Goal: Transaction & Acquisition: Purchase product/service

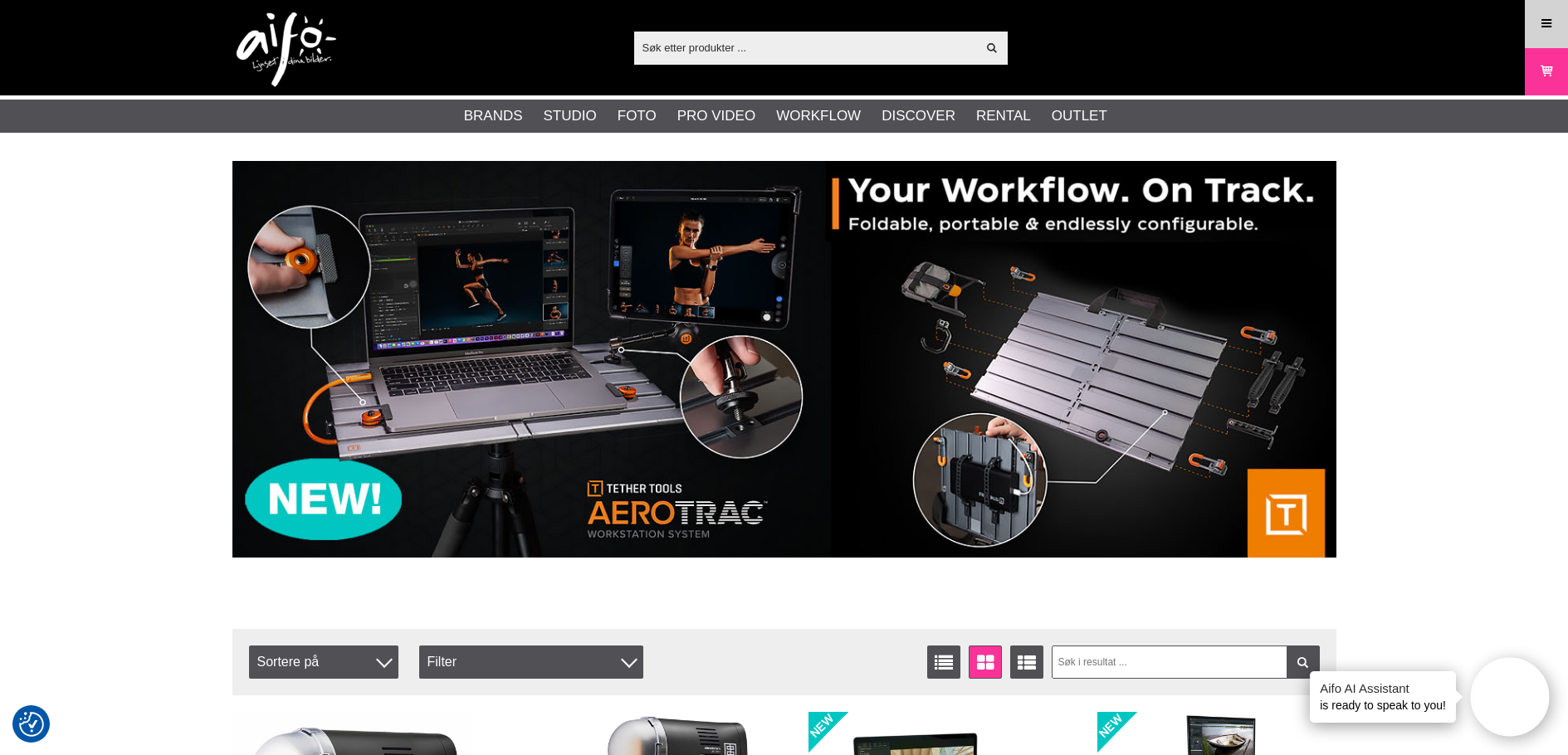
click at [1547, 24] on icon at bounding box center [1546, 24] width 15 height 18
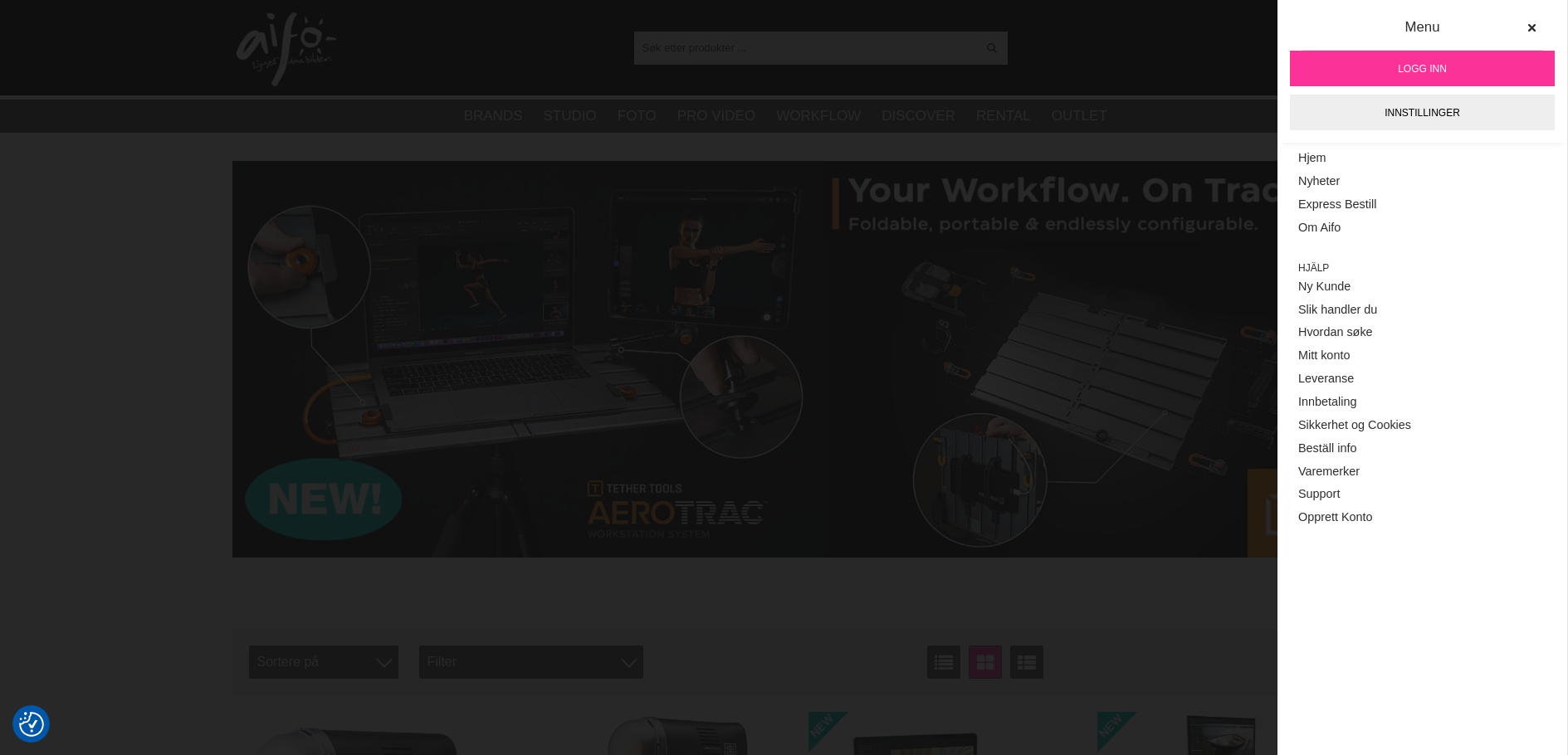
click at [1413, 64] on span "Logg inn" at bounding box center [1423, 68] width 49 height 15
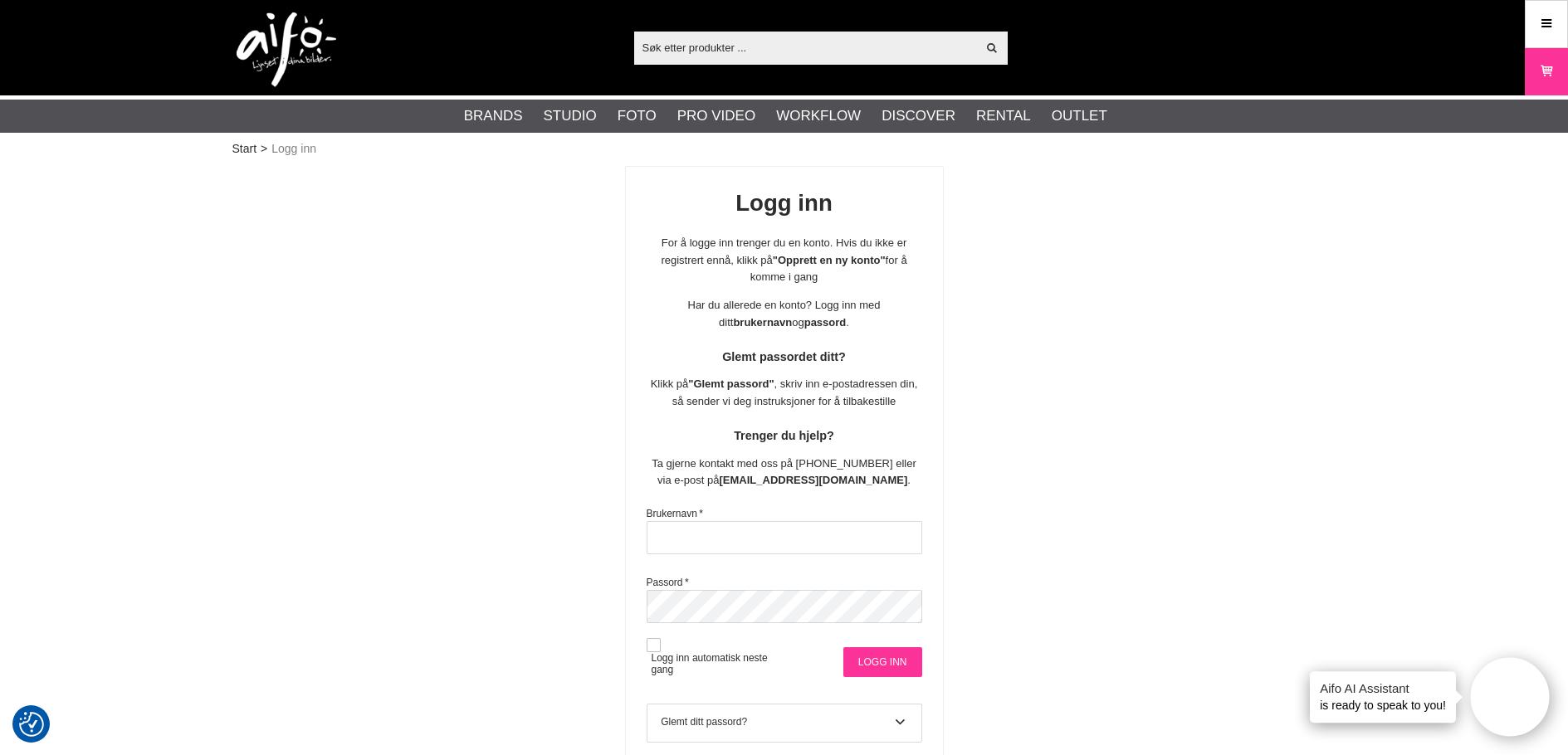
type input "stavanger"
click at [899, 668] on input "Logg inn" at bounding box center [883, 662] width 79 height 30
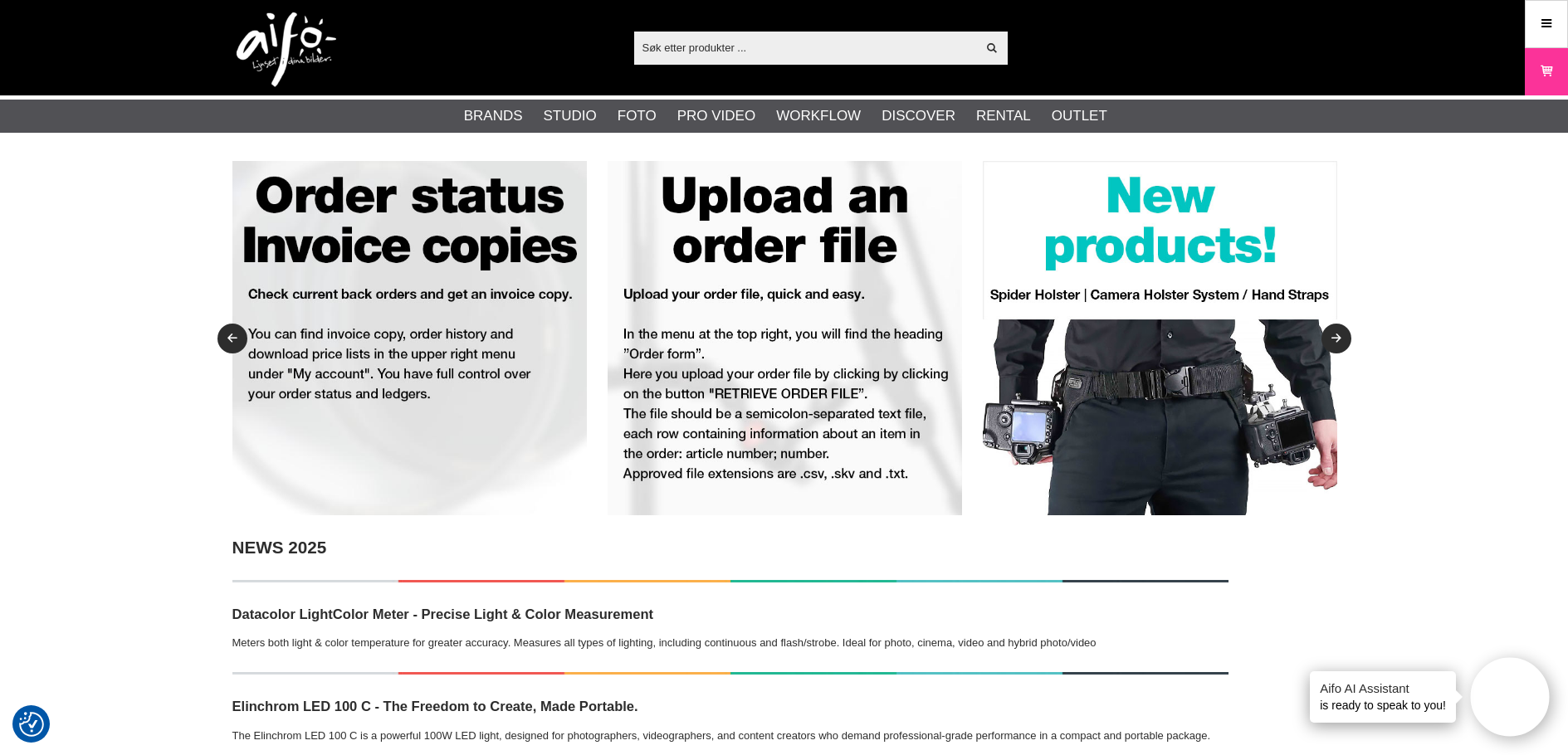
click at [1157, 260] on img at bounding box center [1160, 338] width 355 height 355
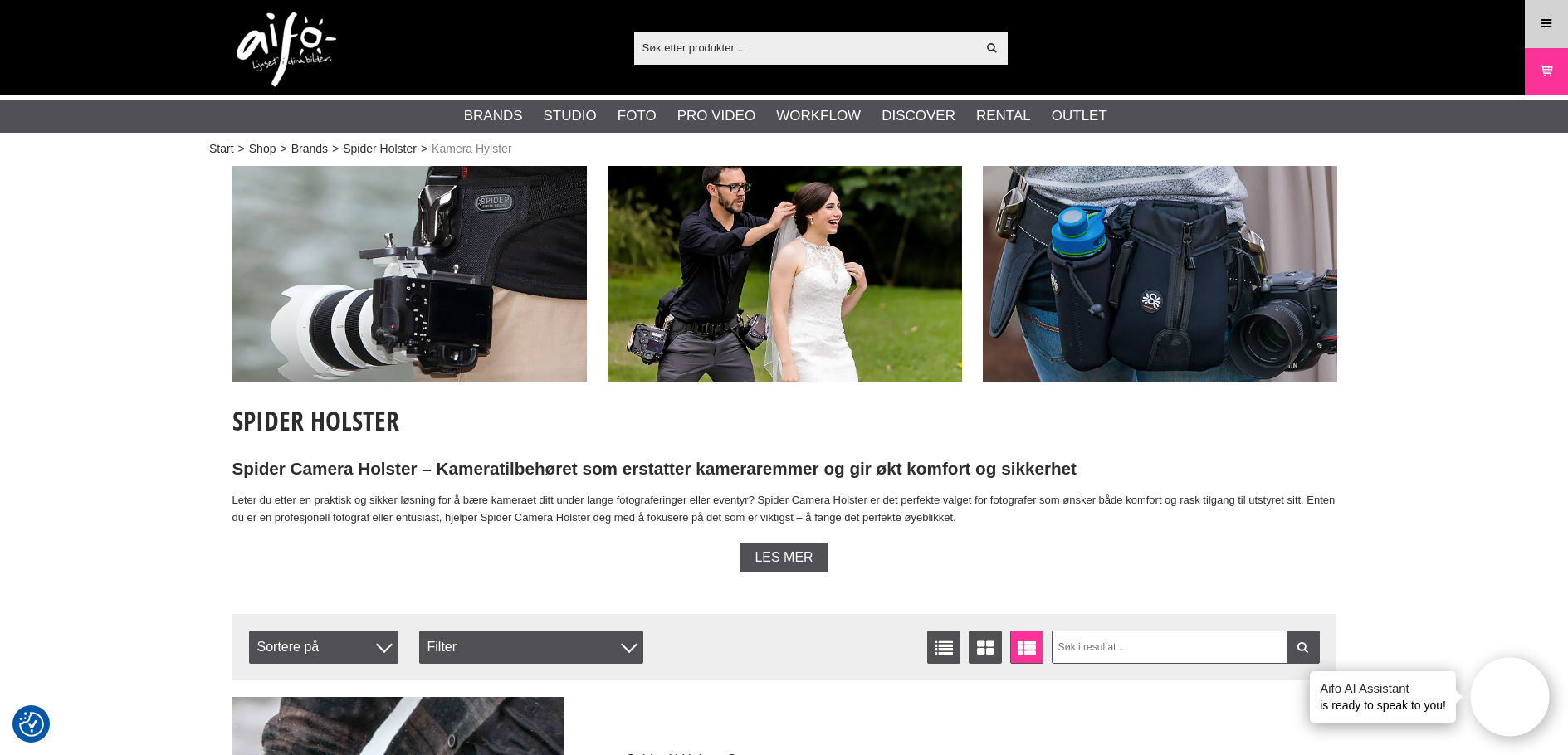
click at [1543, 24] on icon at bounding box center [1546, 24] width 15 height 18
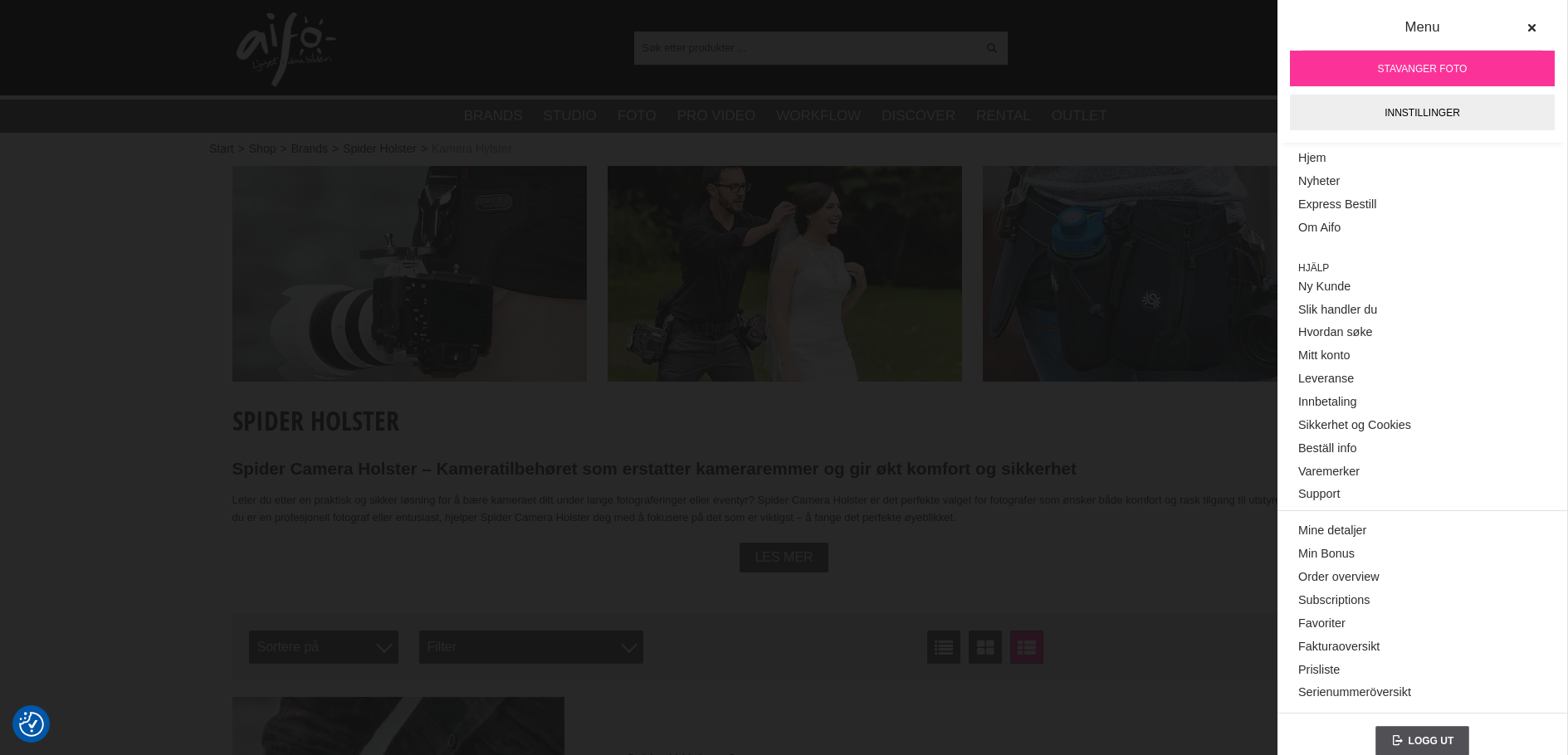
click at [1171, 76] on div "Vis alt Products Kategorier ut av products Ditt søk etter ga ingen treff. Prøv …" at bounding box center [785, 47] width 1129 height 96
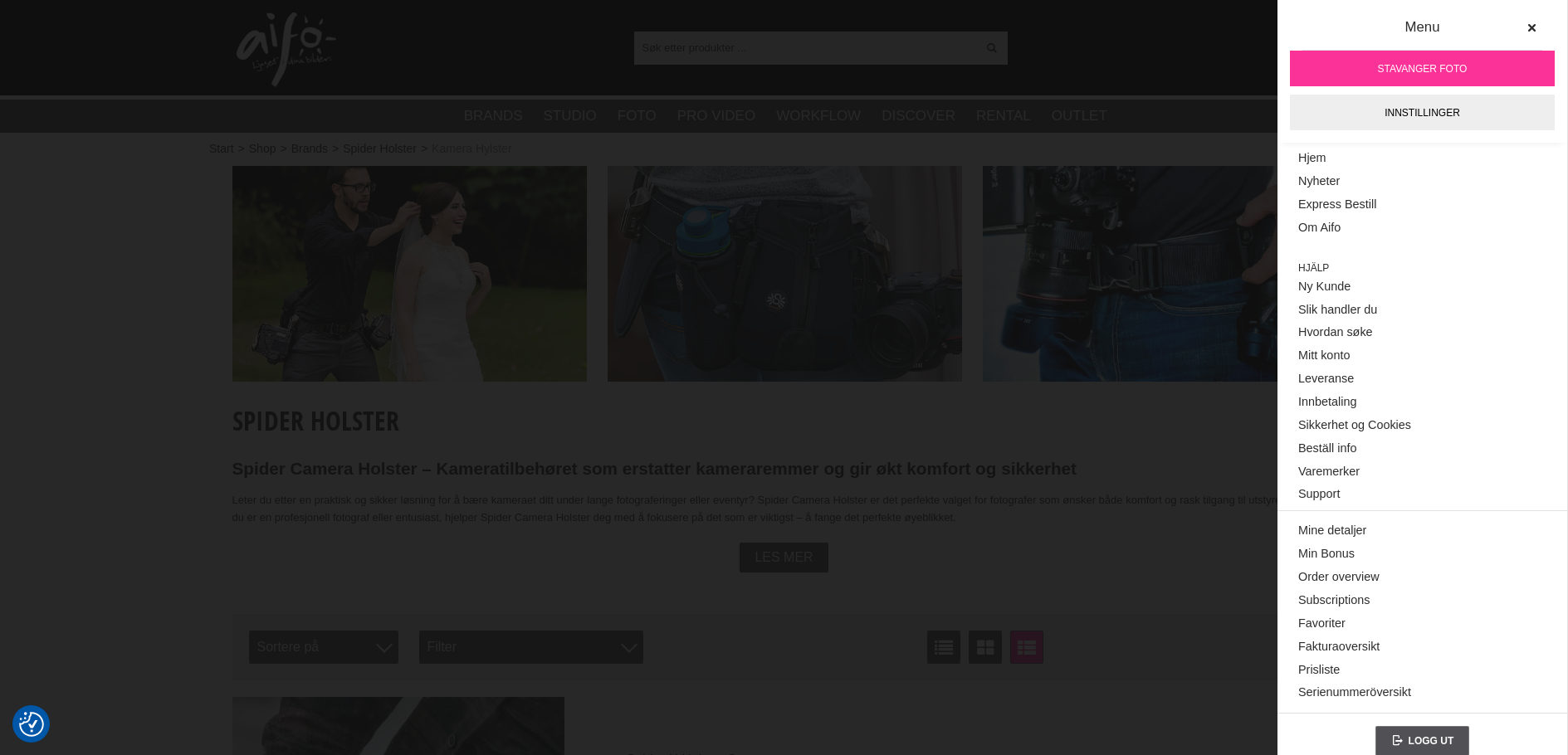
click at [1106, 61] on div "Vis alt Products Kategorier ut av products Ditt søk etter ga ingen treff. Prøv …" at bounding box center [785, 47] width 1129 height 96
click at [1531, 24] on button at bounding box center [1531, 28] width 30 height 30
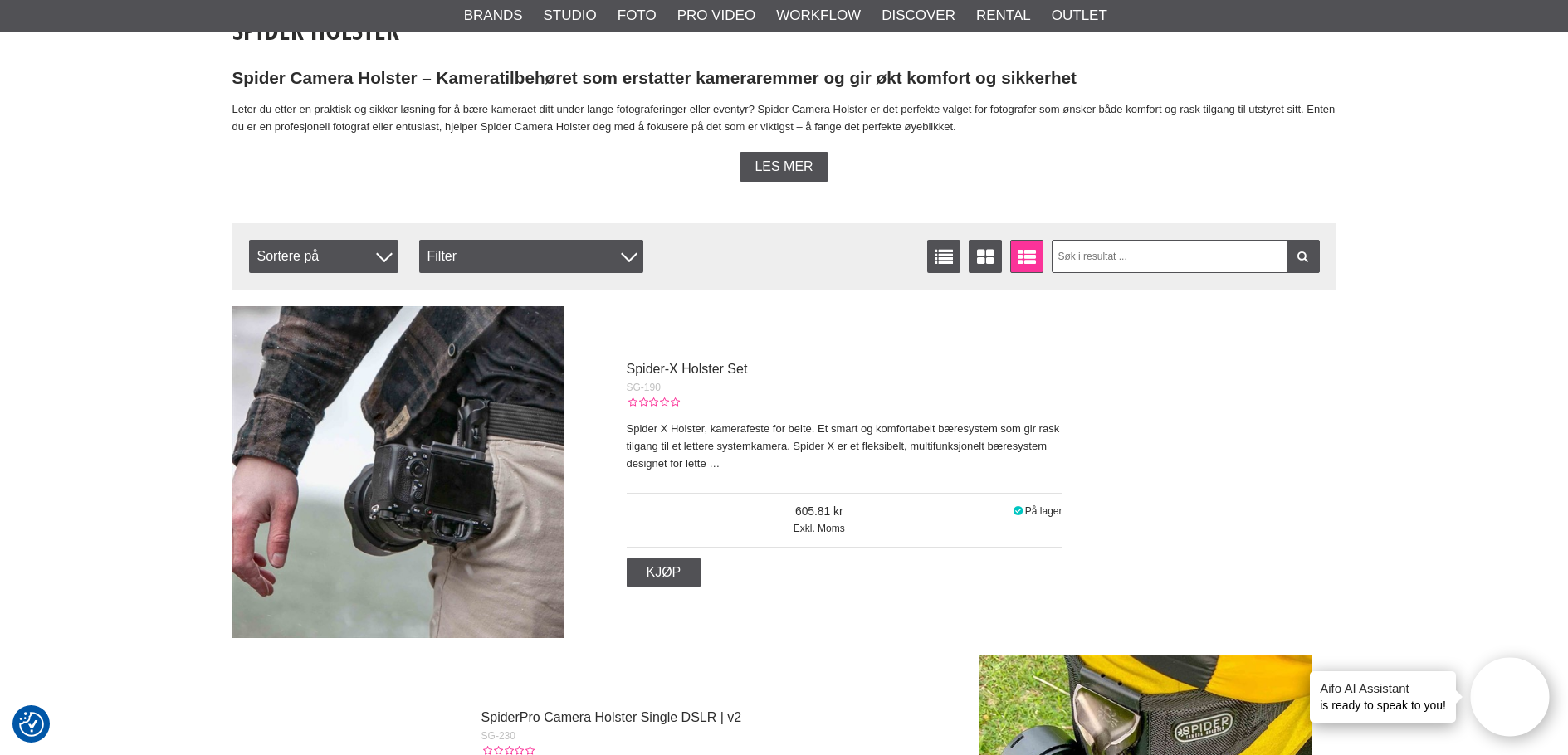
scroll to position [498, 0]
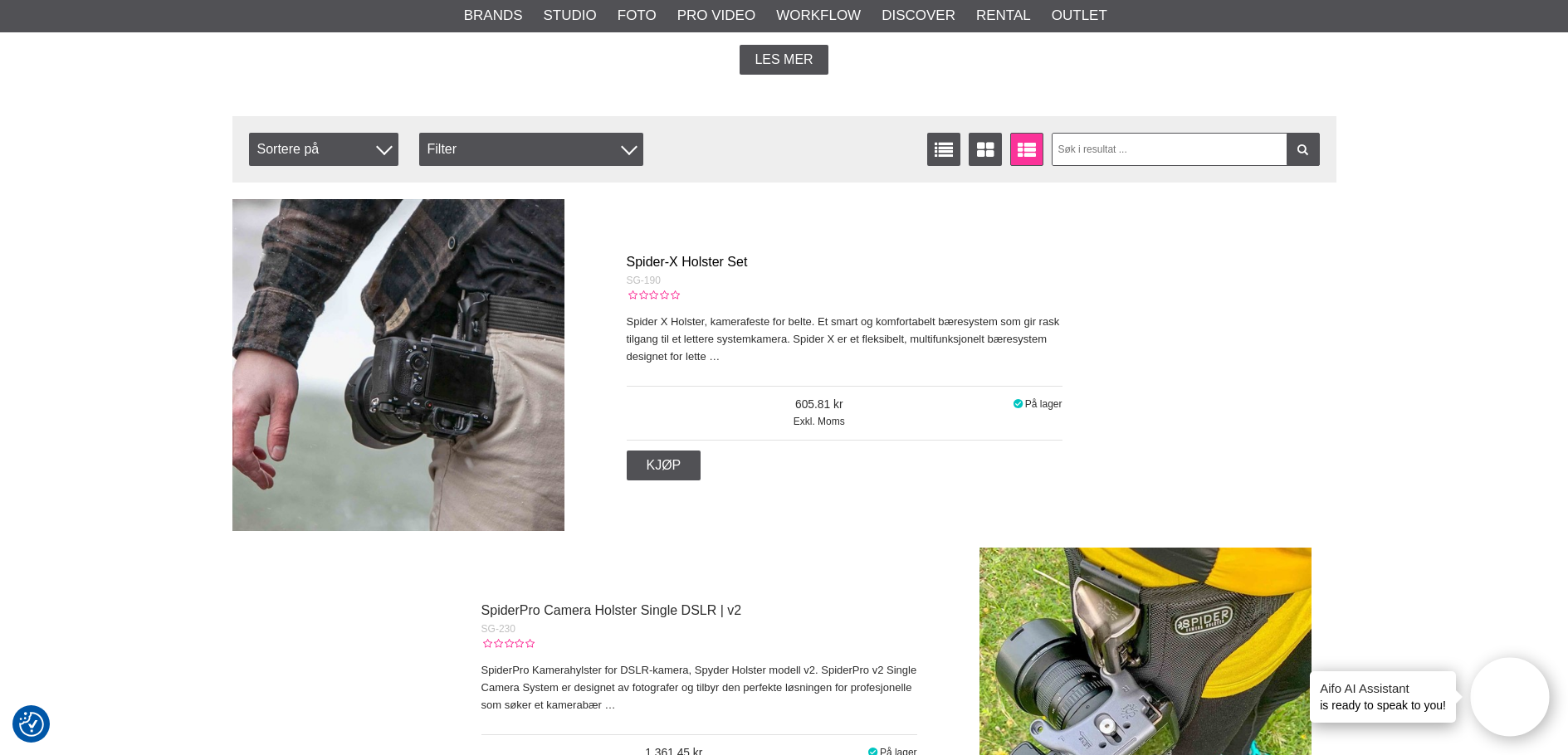
click at [665, 259] on link "Spider-X Holster Set" at bounding box center [687, 262] width 122 height 14
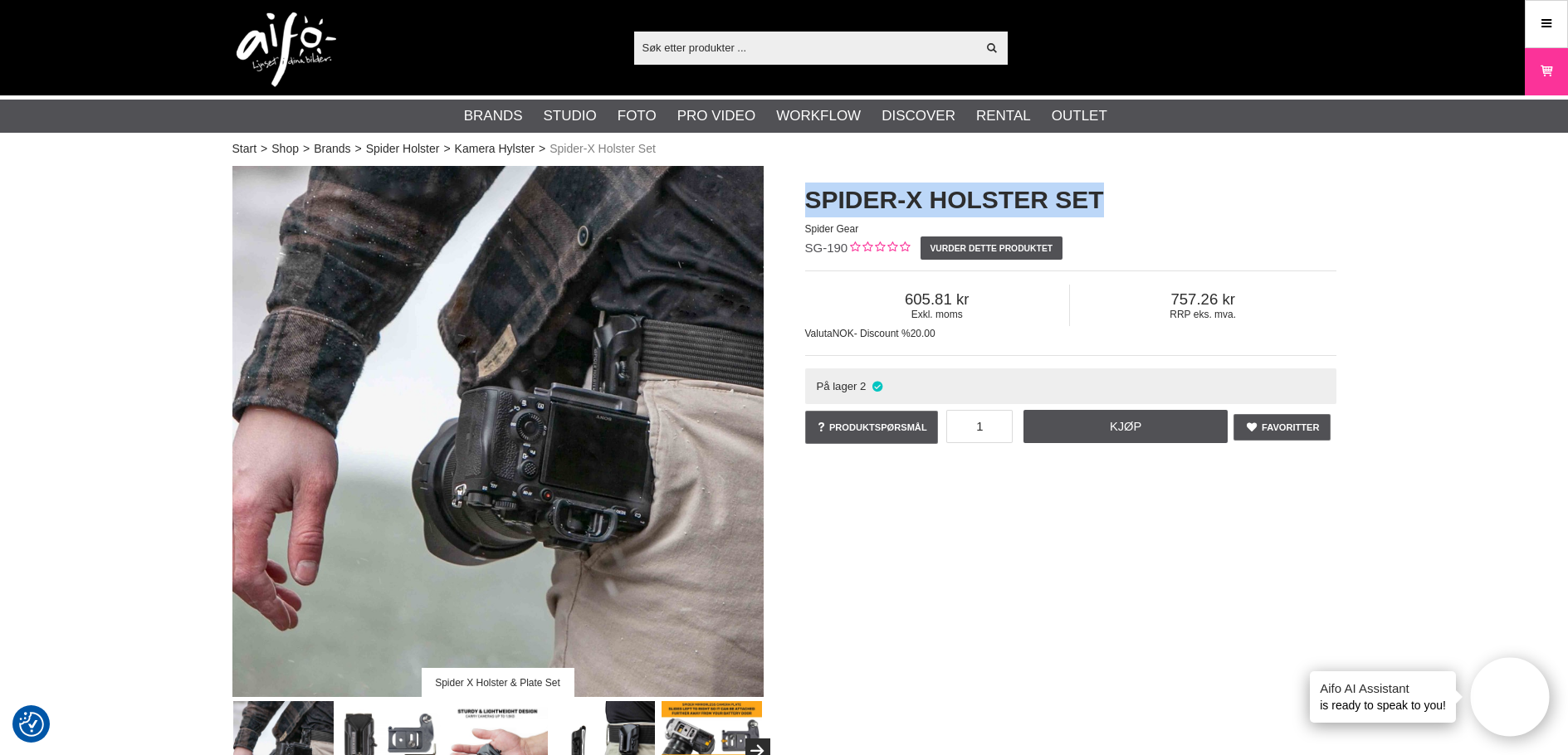
drag, startPoint x: 806, startPoint y: 196, endPoint x: 1160, endPoint y: 197, distance: 354.0
click at [1160, 197] on h1 "Spider-X Holster Set" at bounding box center [1071, 200] width 531 height 35
copy h1 "Spider-X Holster Set"
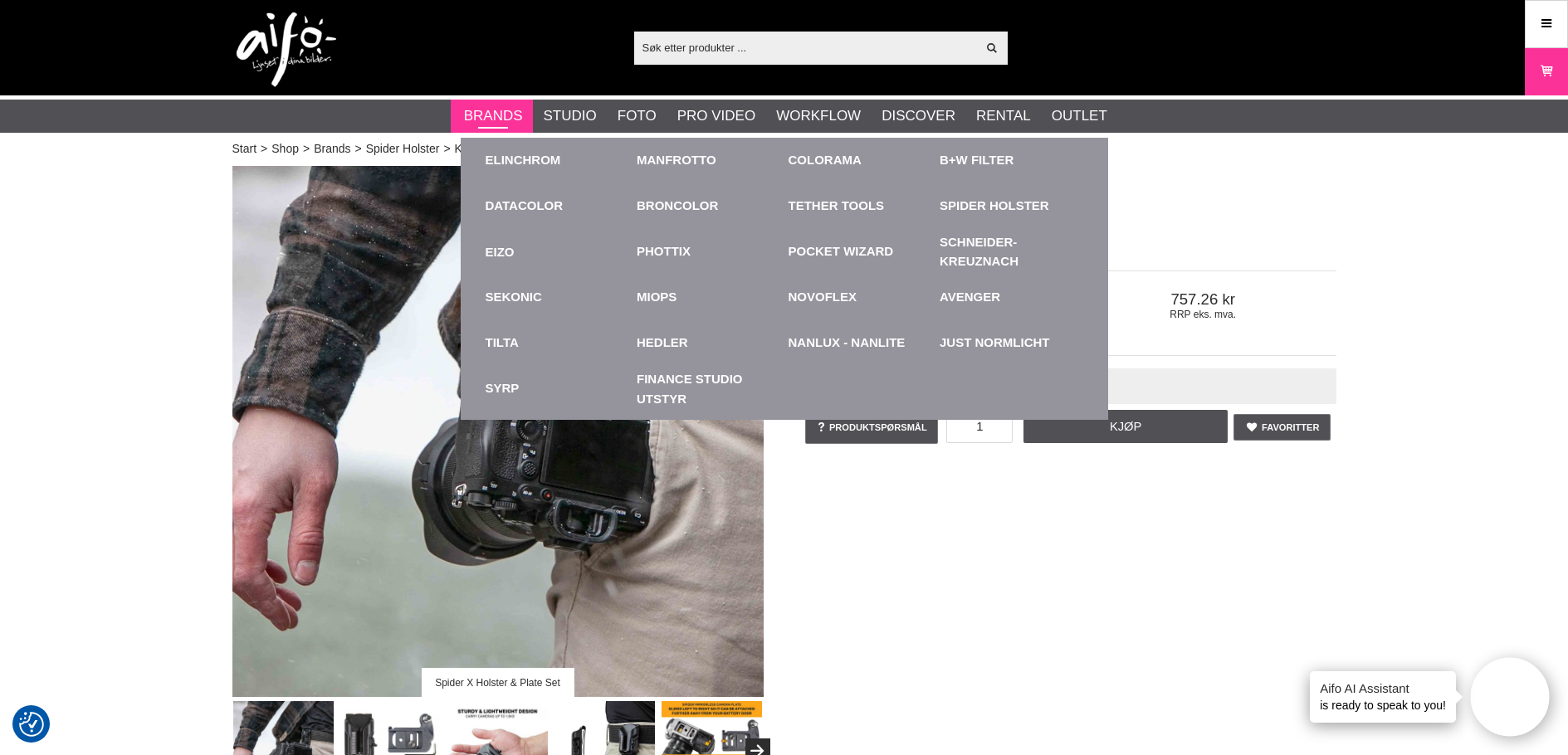
click at [497, 113] on link "Brands" at bounding box center [493, 117] width 59 height 22
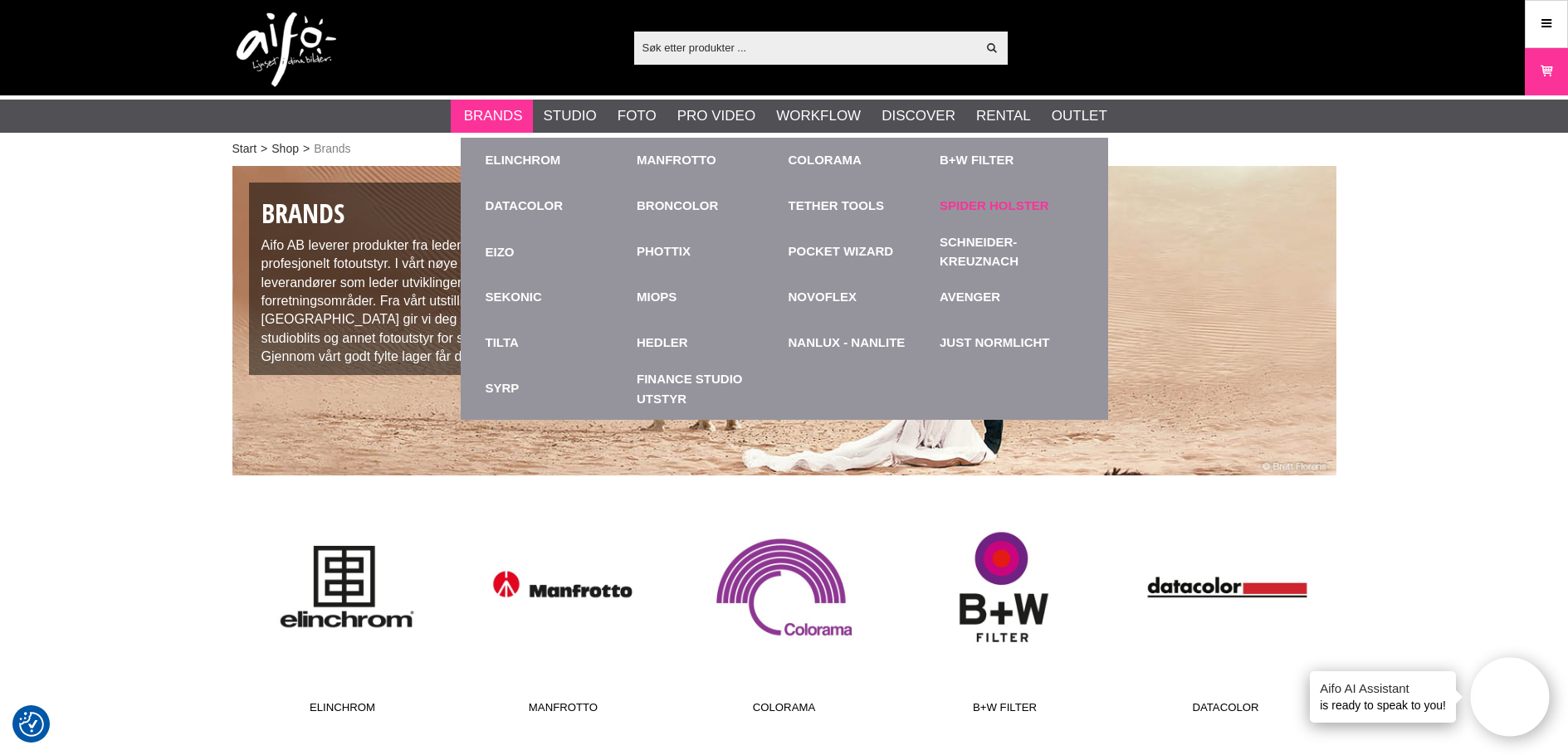
click at [973, 206] on link "Spider Holster" at bounding box center [995, 206] width 110 height 19
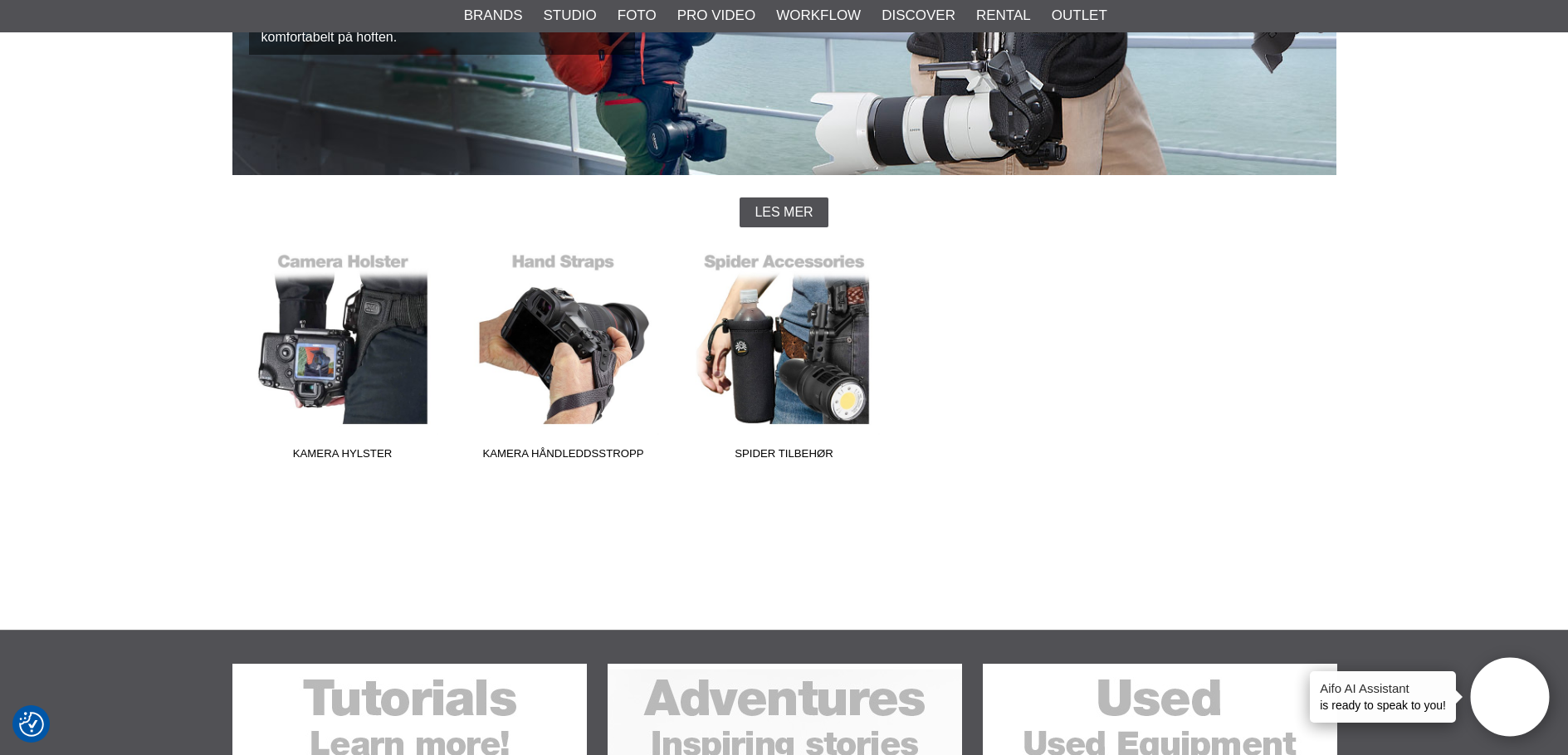
scroll to position [332, 0]
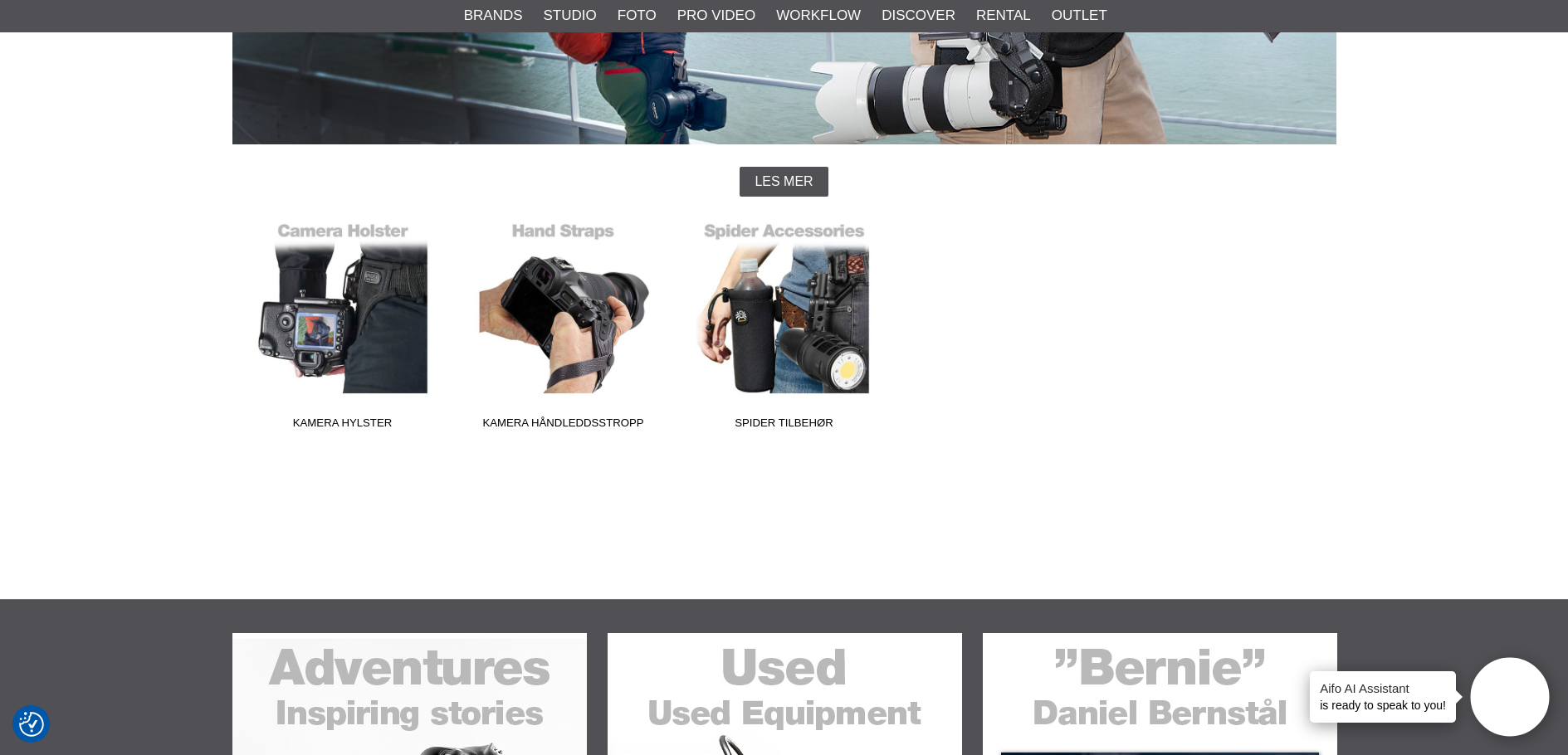
click at [785, 174] on span "Les mer" at bounding box center [783, 181] width 58 height 15
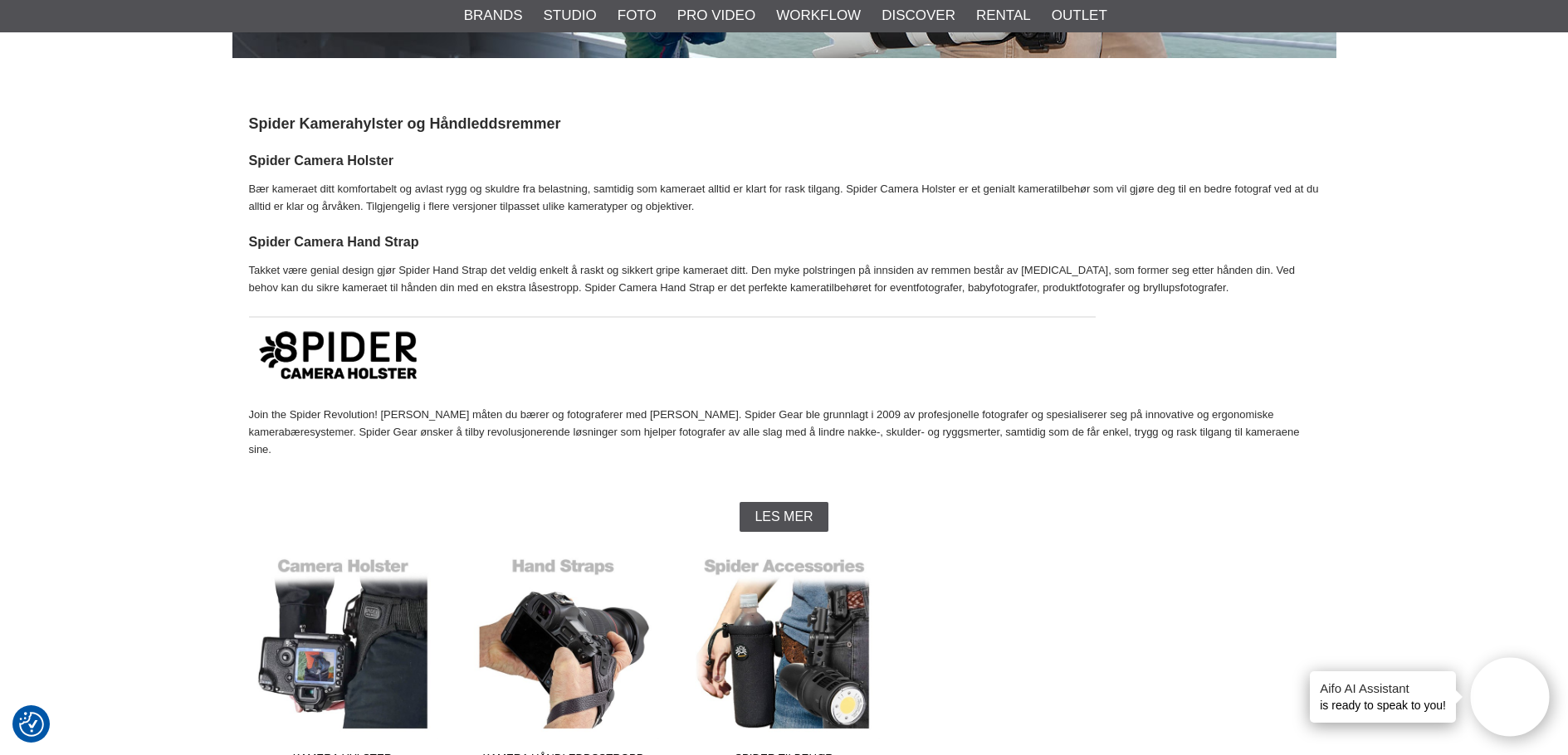
scroll to position [747, 0]
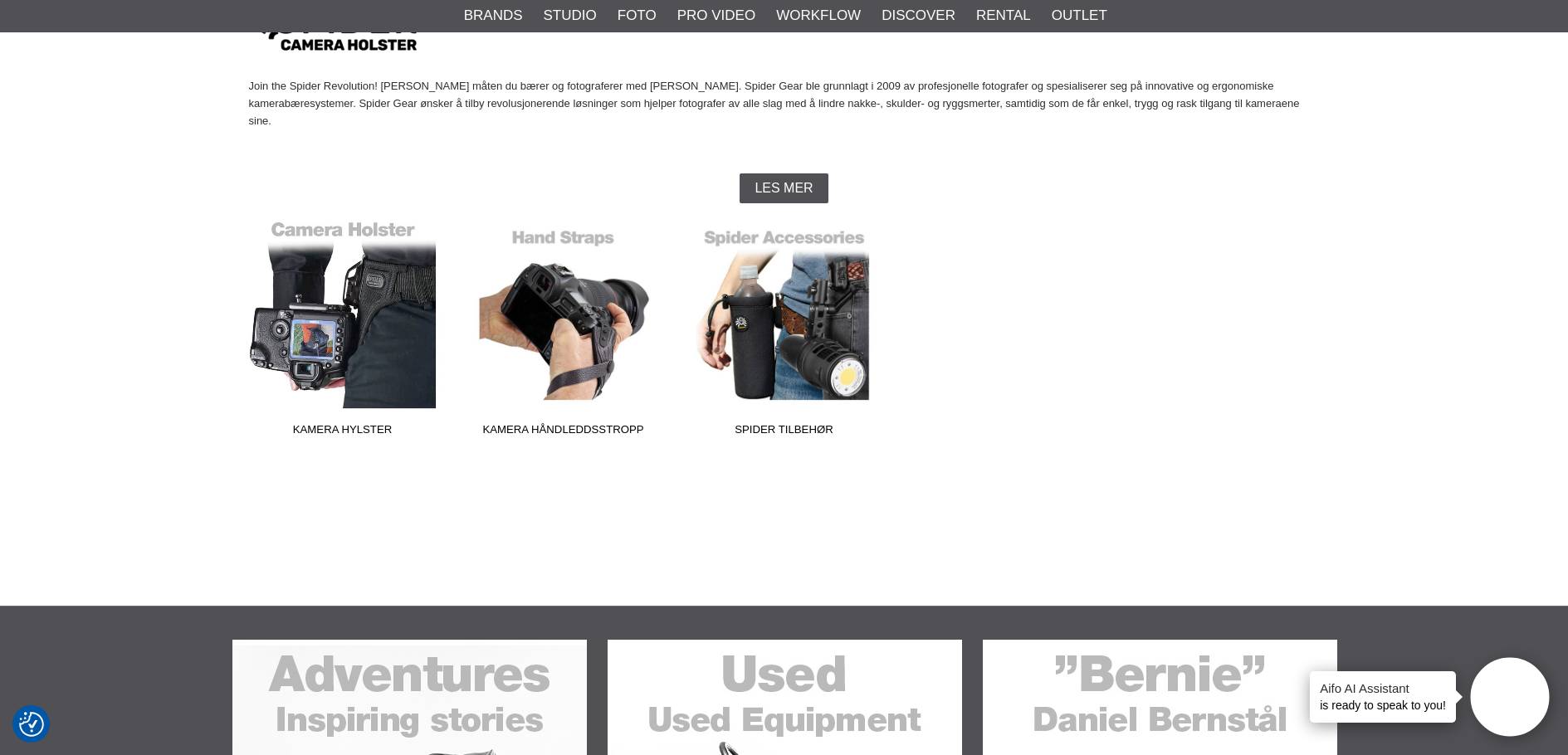
click at [413, 333] on link "Kamera Hylster" at bounding box center [342, 332] width 220 height 224
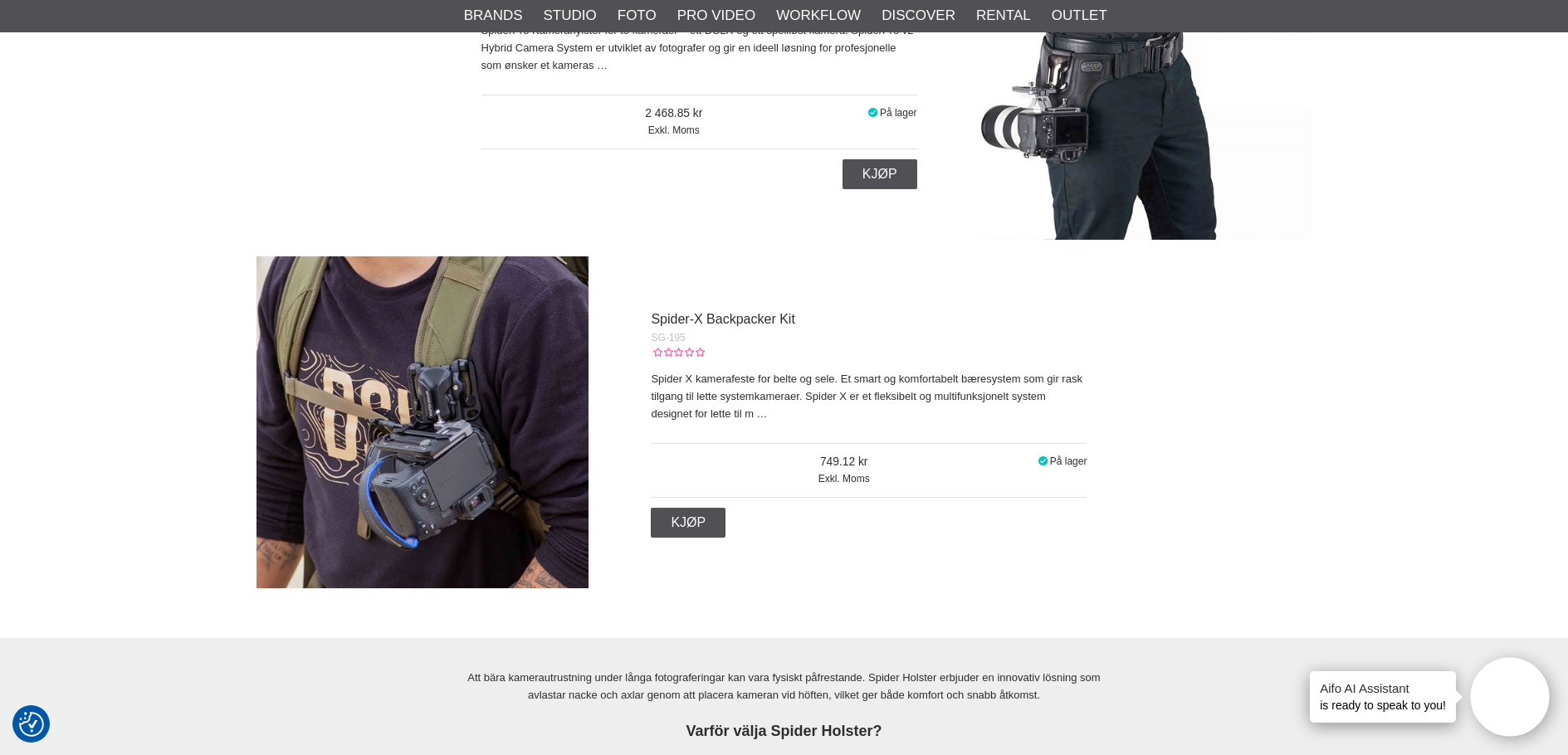
scroll to position [2406, 0]
